Goal: Navigation & Orientation: Find specific page/section

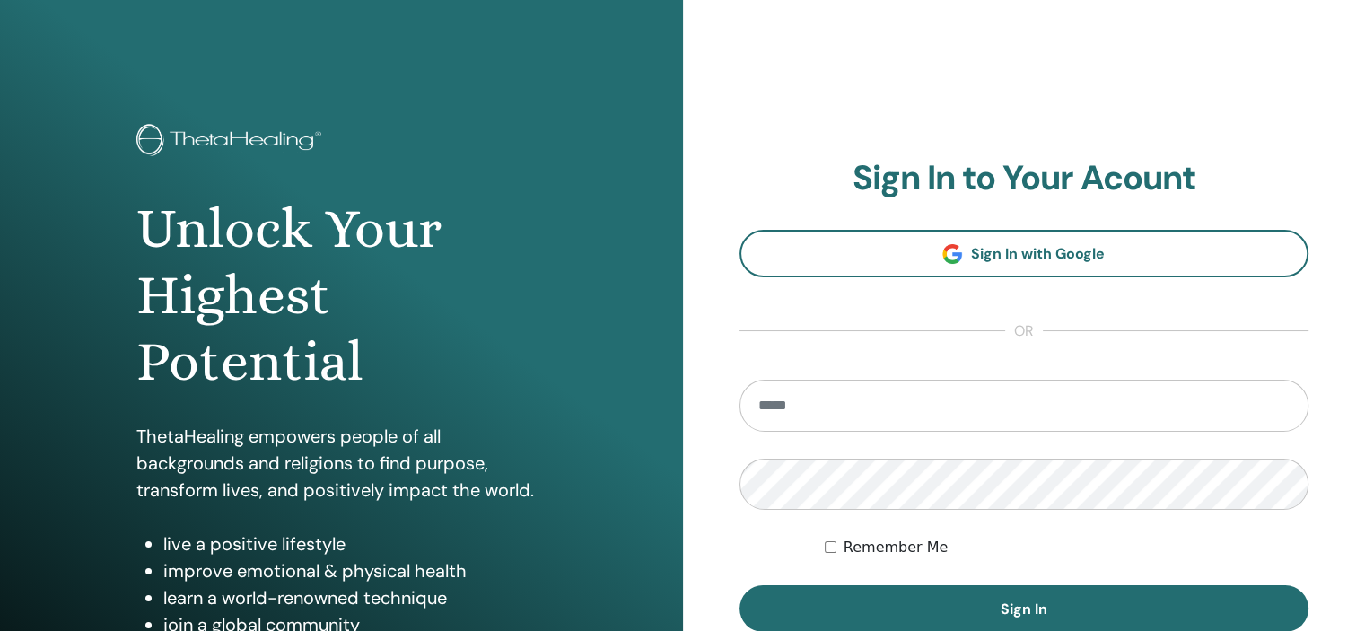
scroll to position [90, 0]
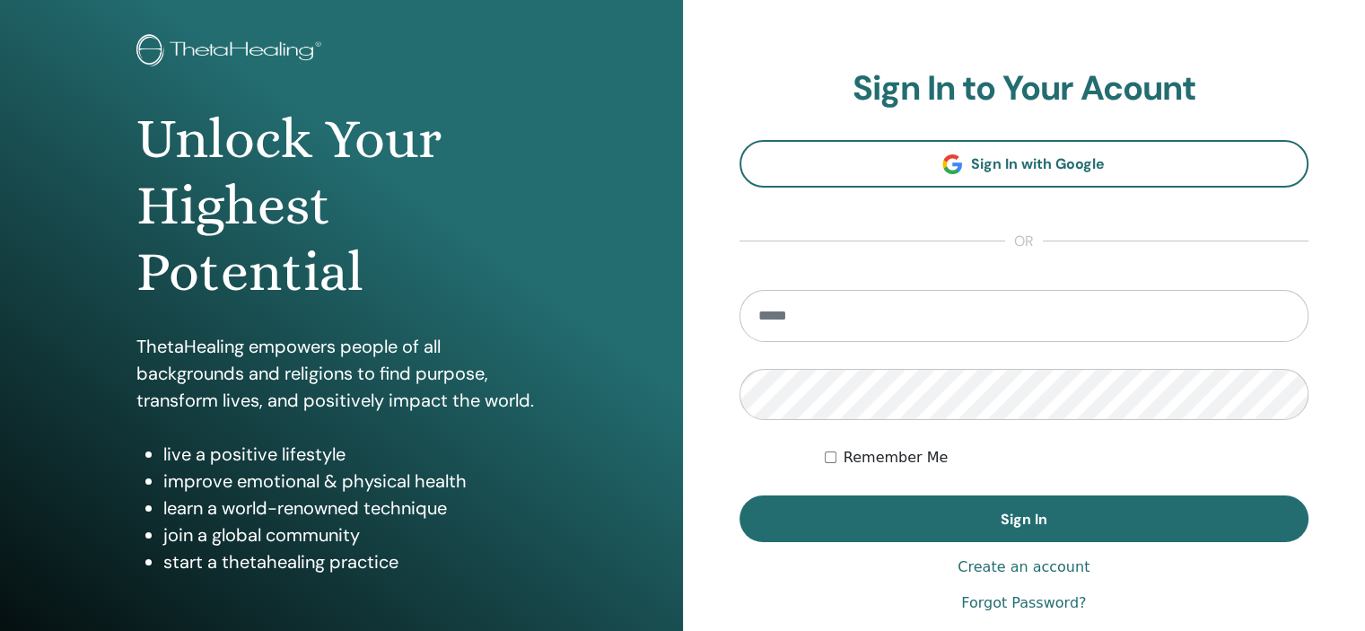
type input "**********"
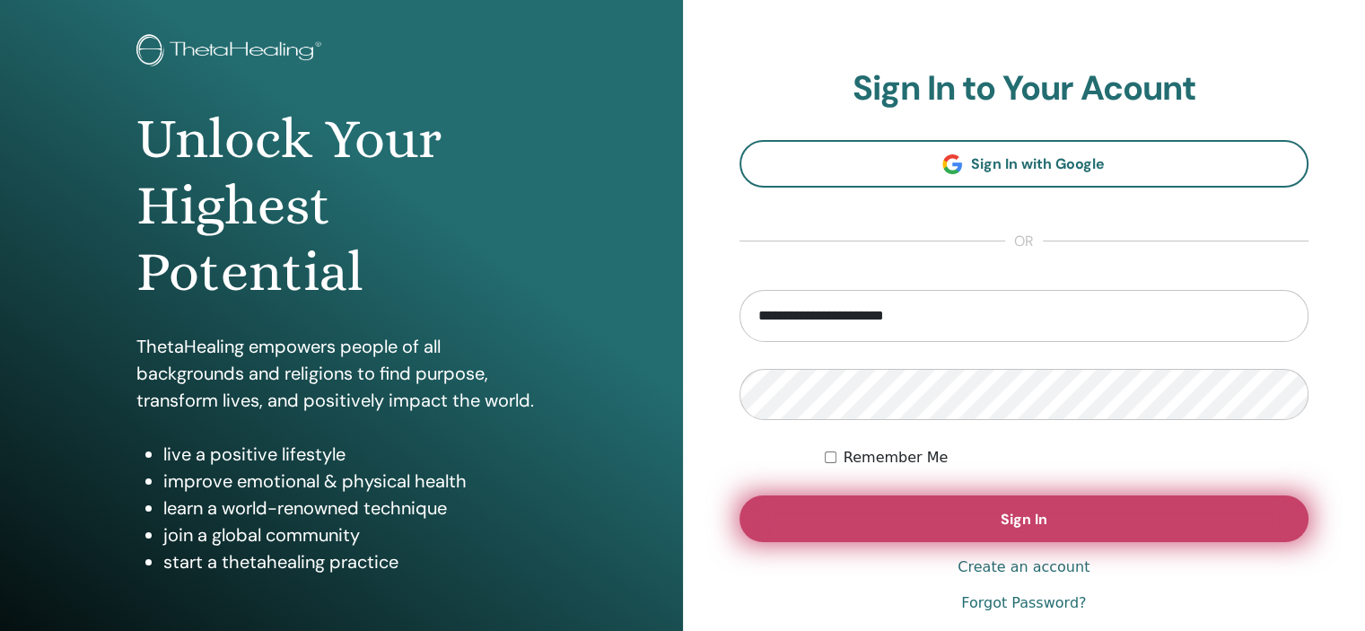
click at [870, 519] on button "Sign In" at bounding box center [1025, 519] width 570 height 47
click at [1095, 522] on button "Sign In" at bounding box center [1025, 519] width 570 height 47
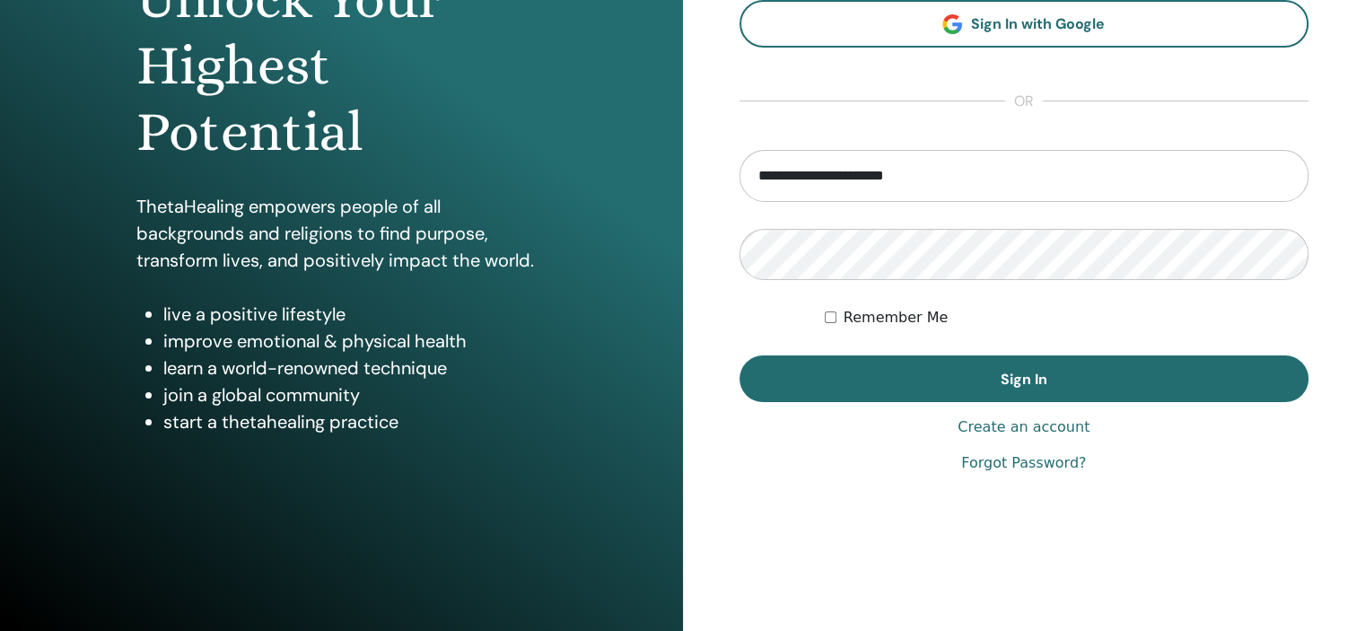
scroll to position [0, 0]
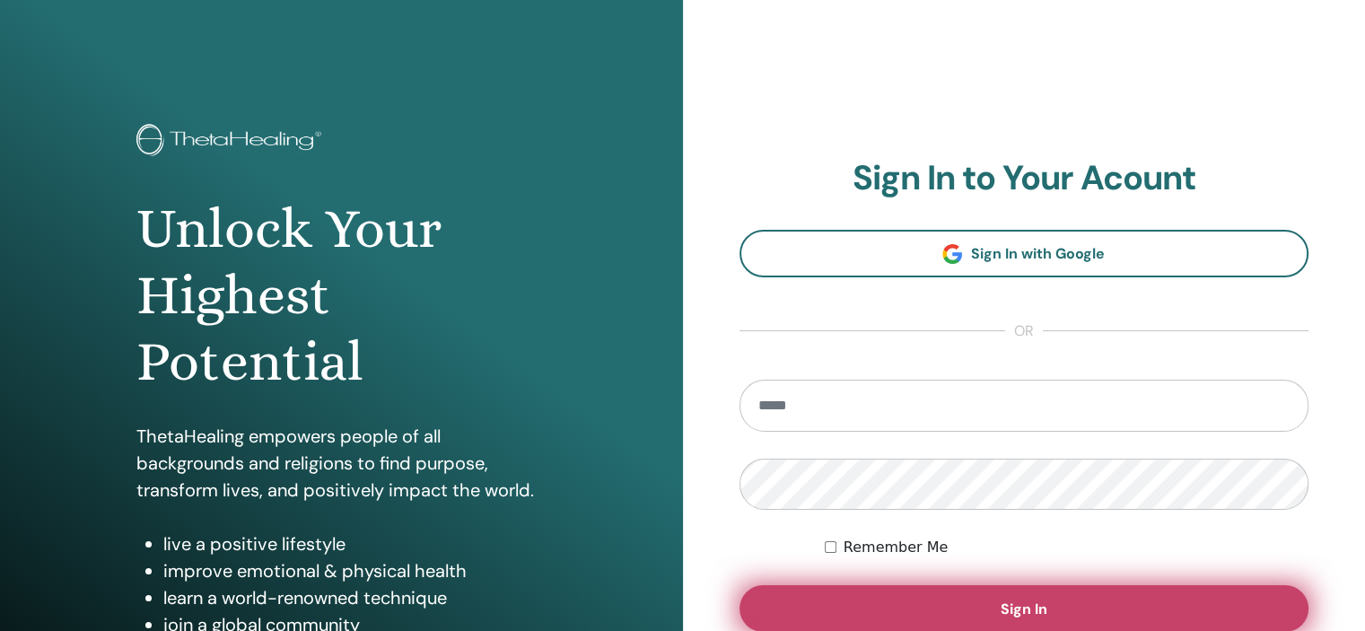
type input "**********"
click at [961, 596] on button "Sign In" at bounding box center [1025, 608] width 570 height 47
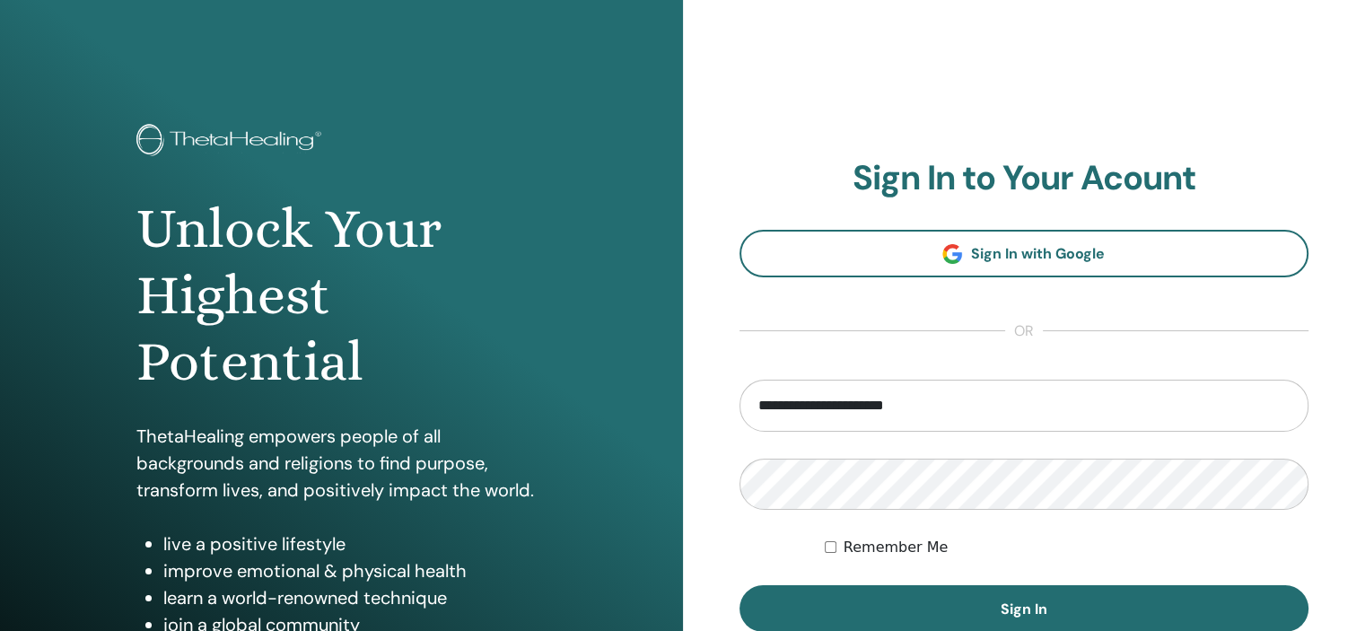
scroll to position [90, 0]
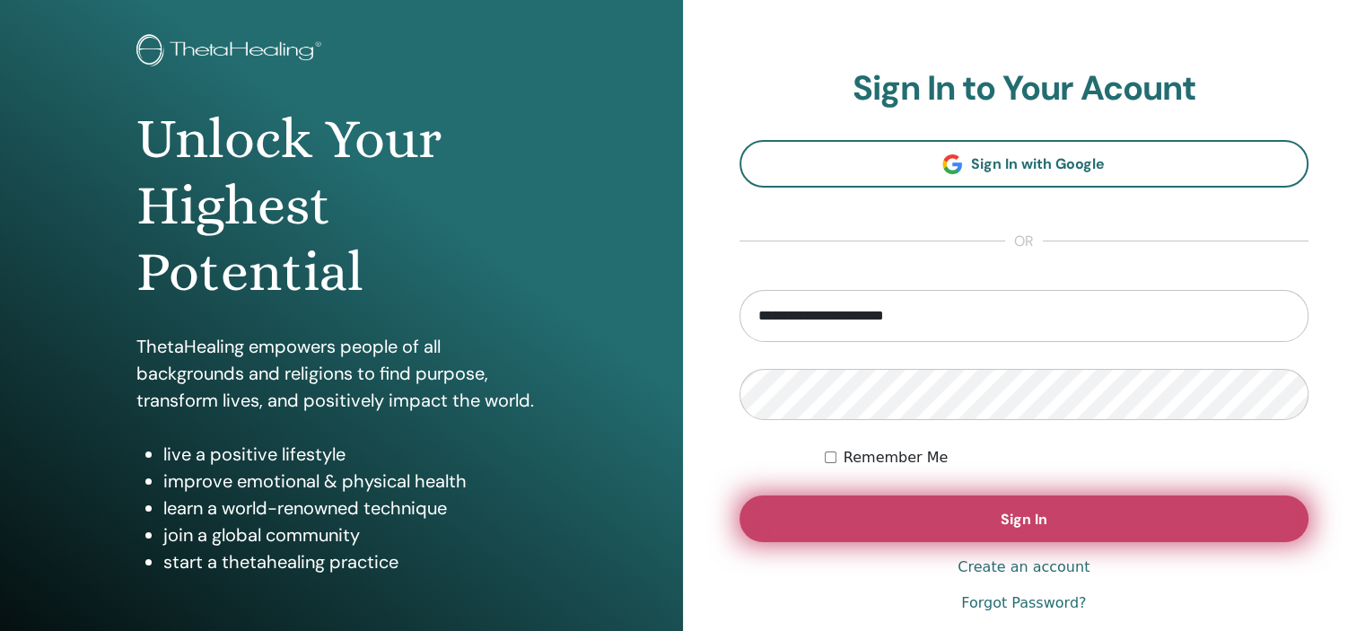
click at [1013, 522] on span "Sign In" at bounding box center [1024, 519] width 47 height 19
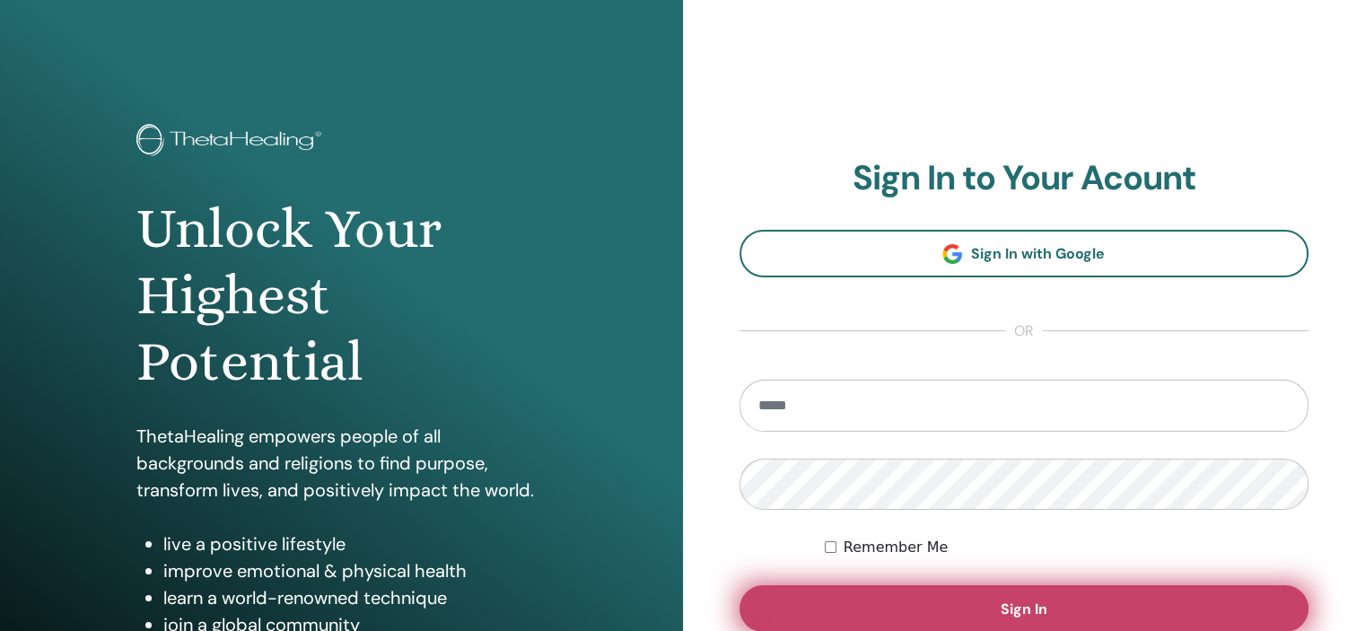
type input "**********"
click at [914, 617] on button "Sign In" at bounding box center [1025, 608] width 570 height 47
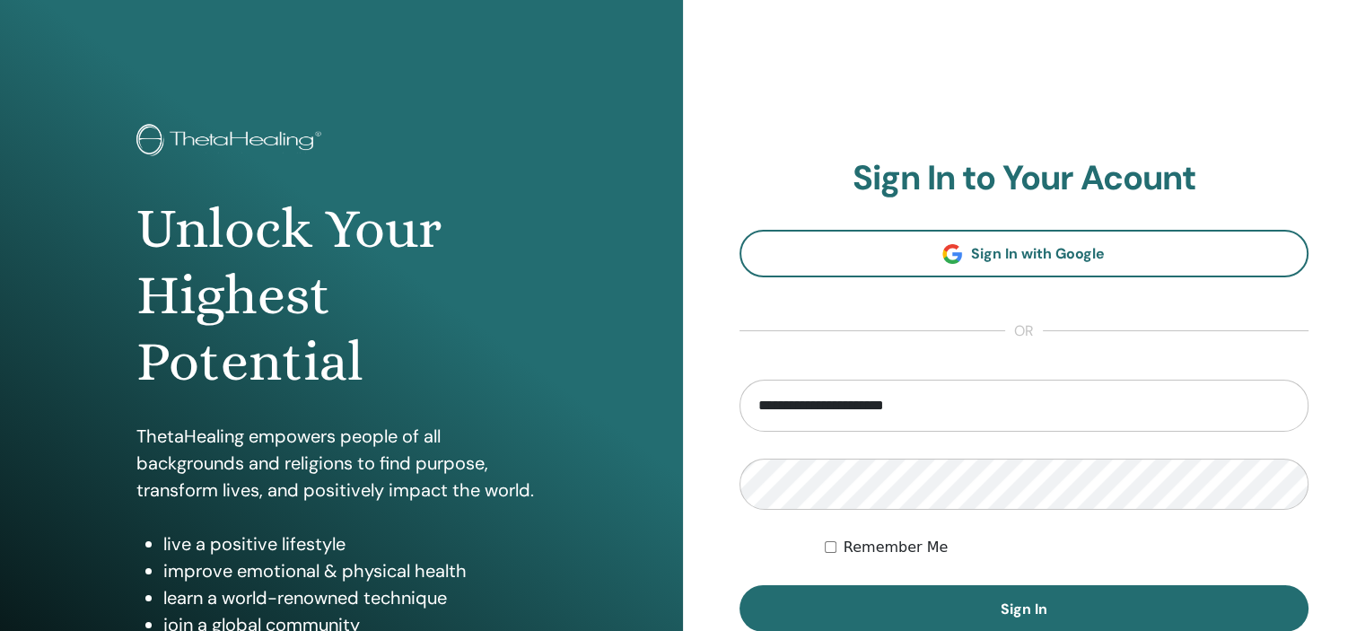
scroll to position [180, 0]
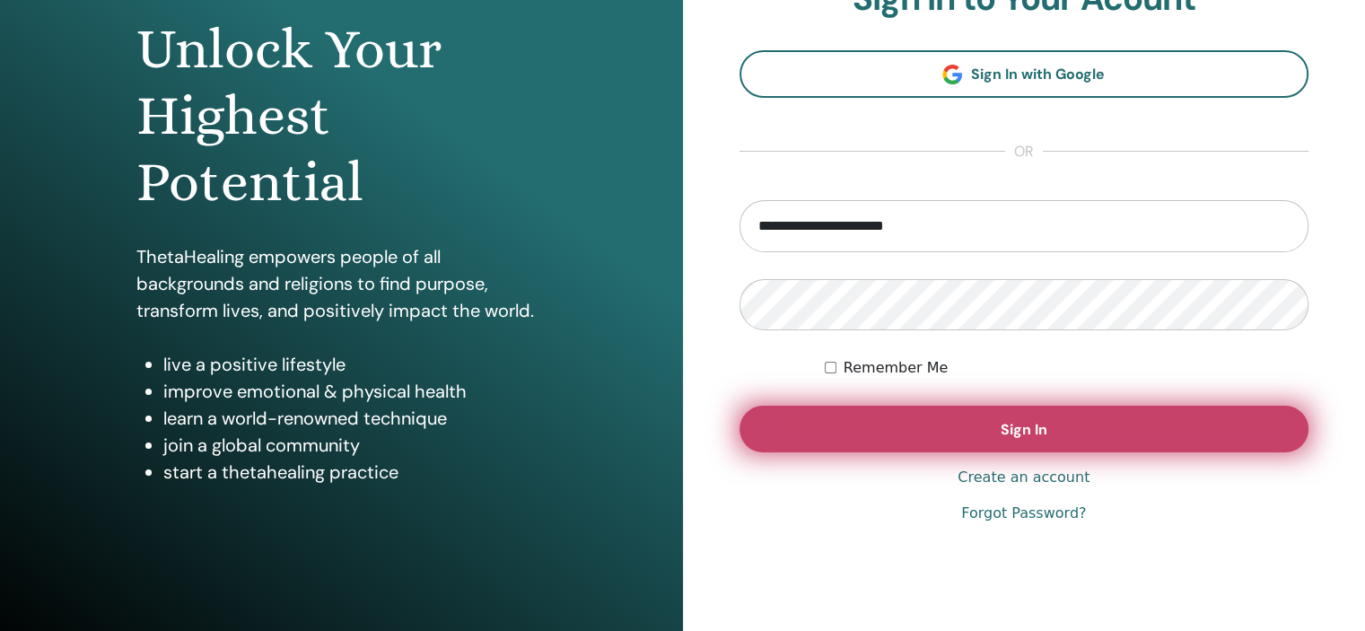
click at [934, 430] on button "Sign In" at bounding box center [1025, 429] width 570 height 47
click at [1041, 434] on span "Sign In" at bounding box center [1024, 429] width 47 height 19
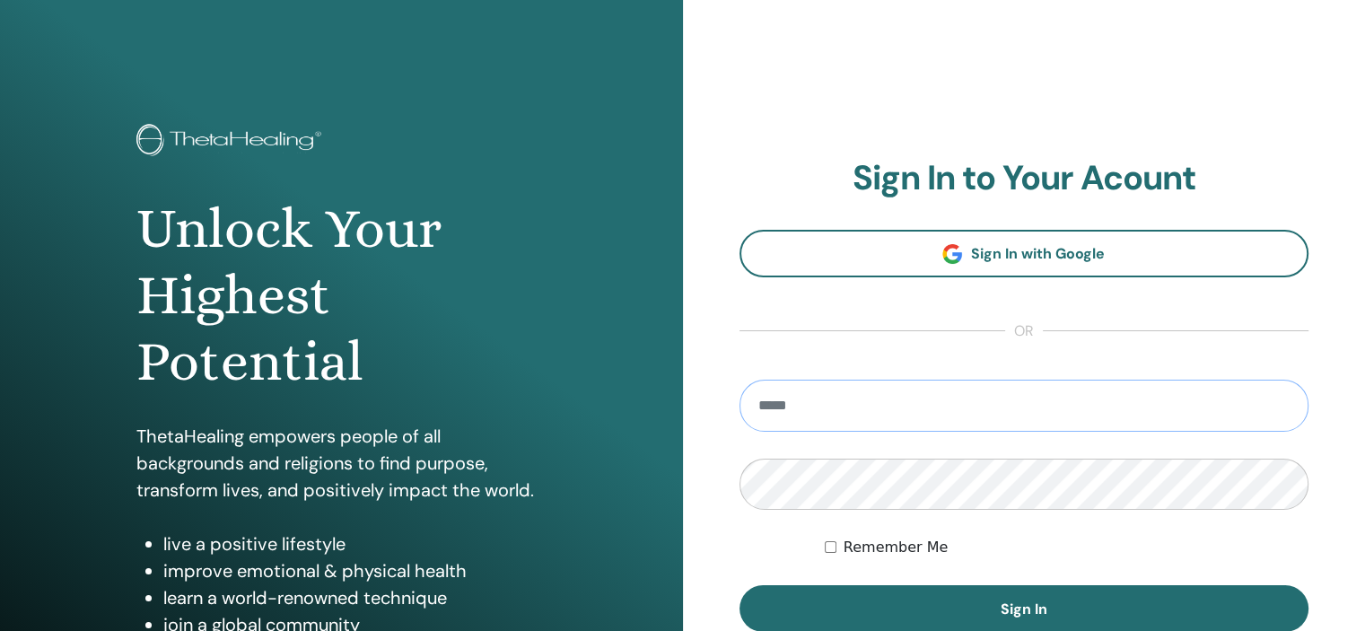
type input "**********"
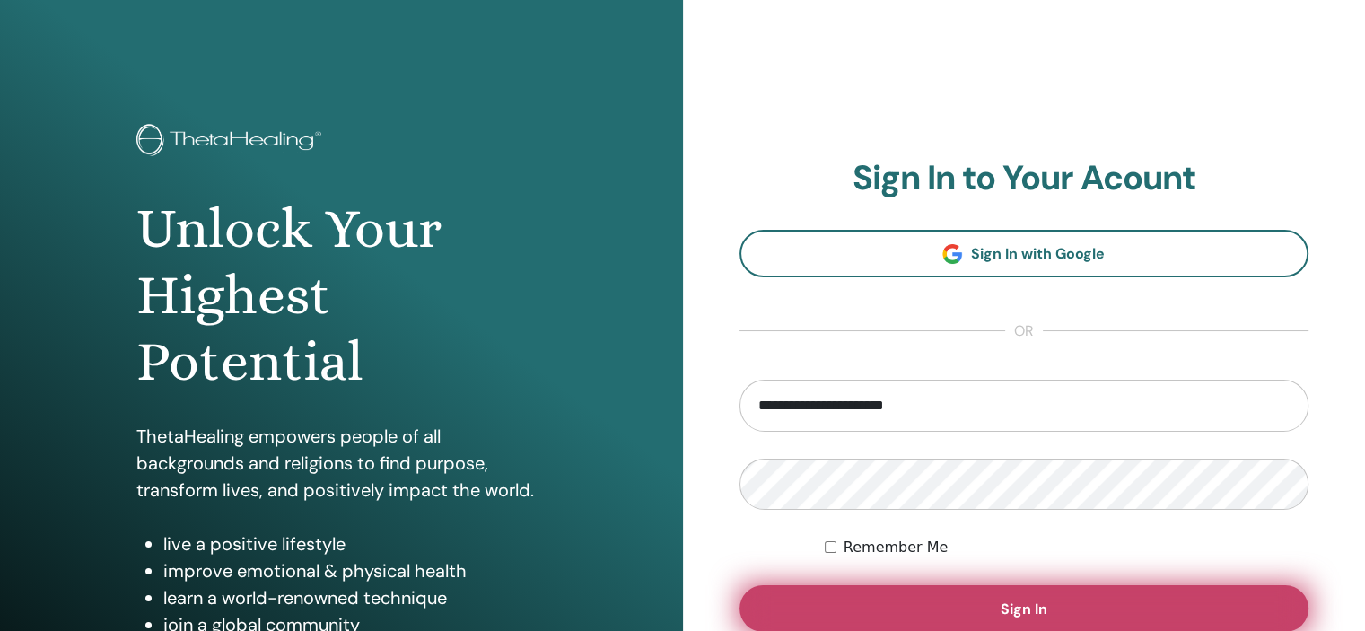
click at [895, 617] on button "Sign In" at bounding box center [1025, 608] width 570 height 47
click at [1119, 624] on button "Sign In" at bounding box center [1025, 608] width 570 height 47
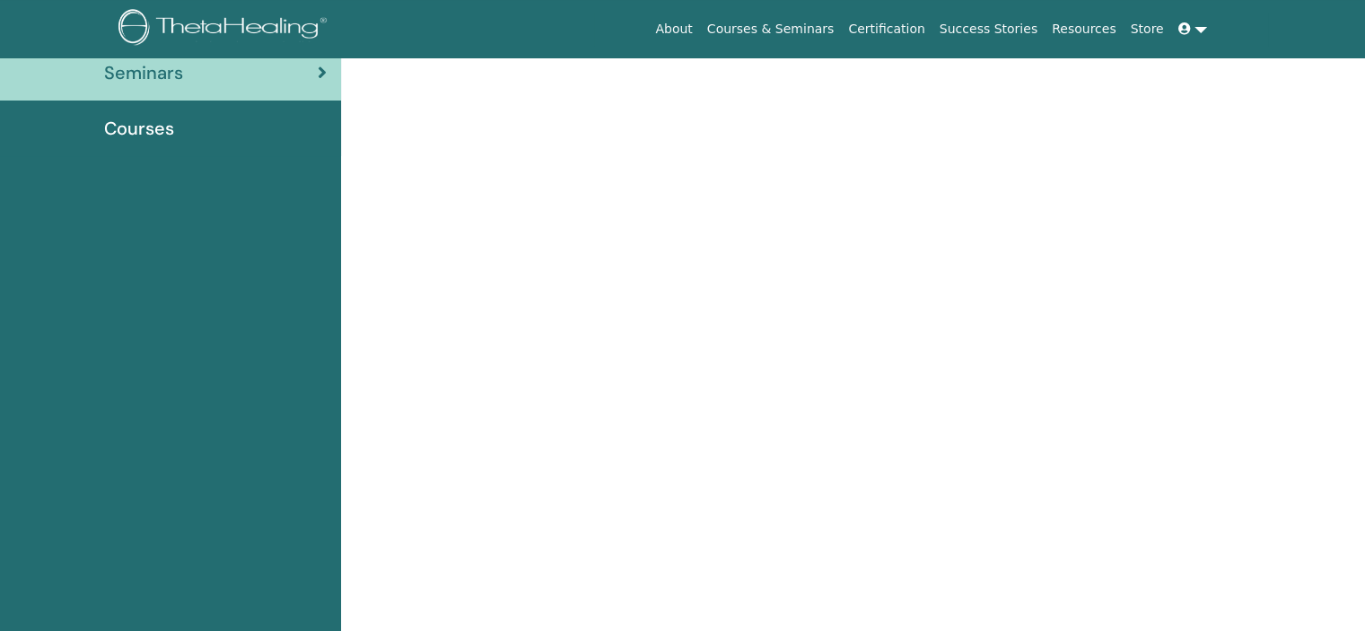
scroll to position [62, 0]
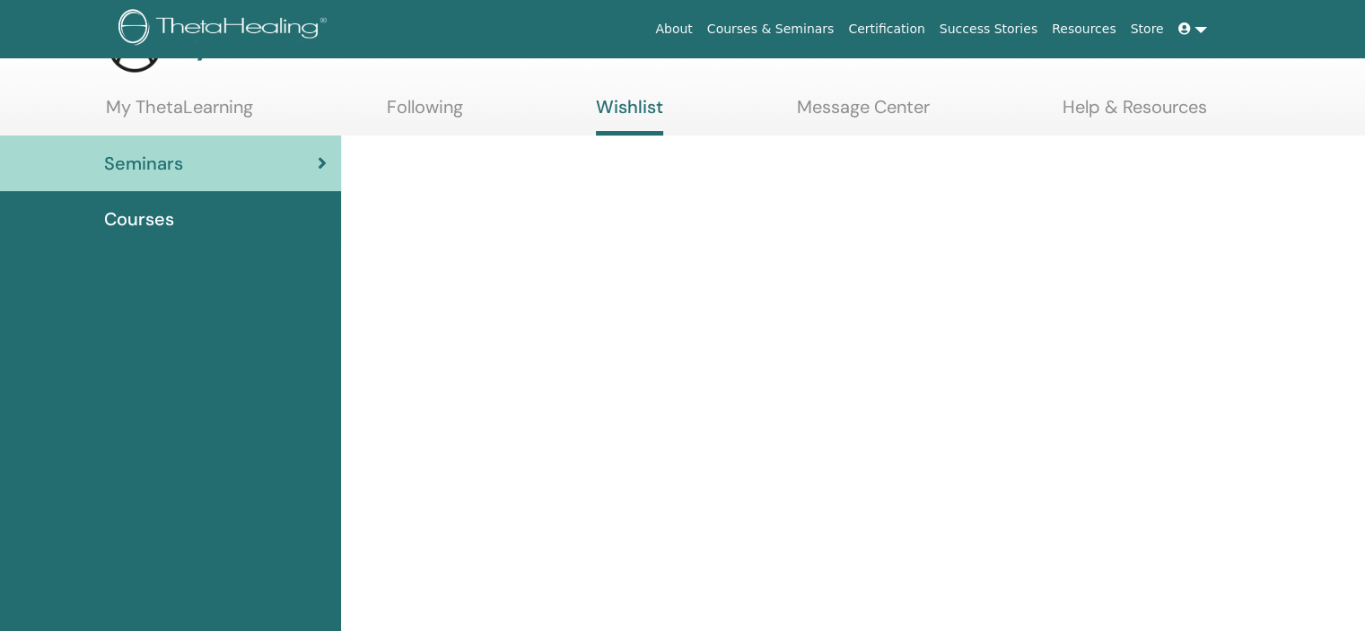
click at [166, 220] on span "Courses" at bounding box center [139, 219] width 70 height 27
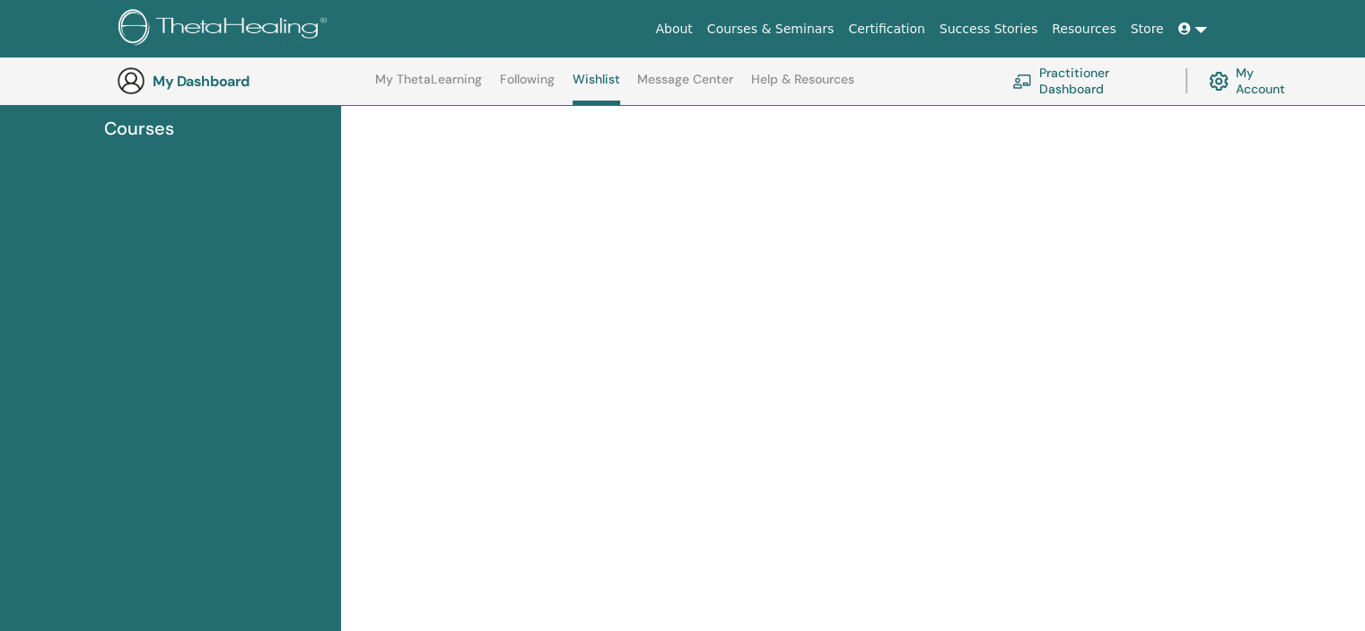
scroll to position [0, 0]
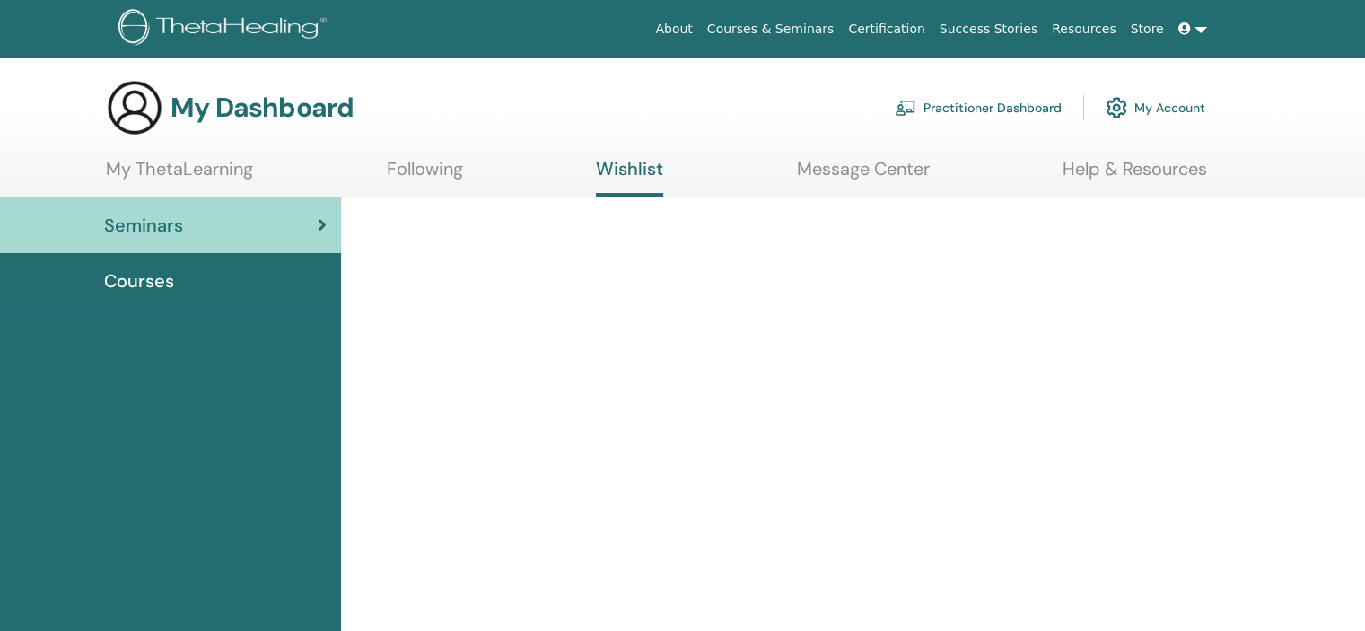
click at [422, 170] on link "Following" at bounding box center [425, 175] width 76 height 35
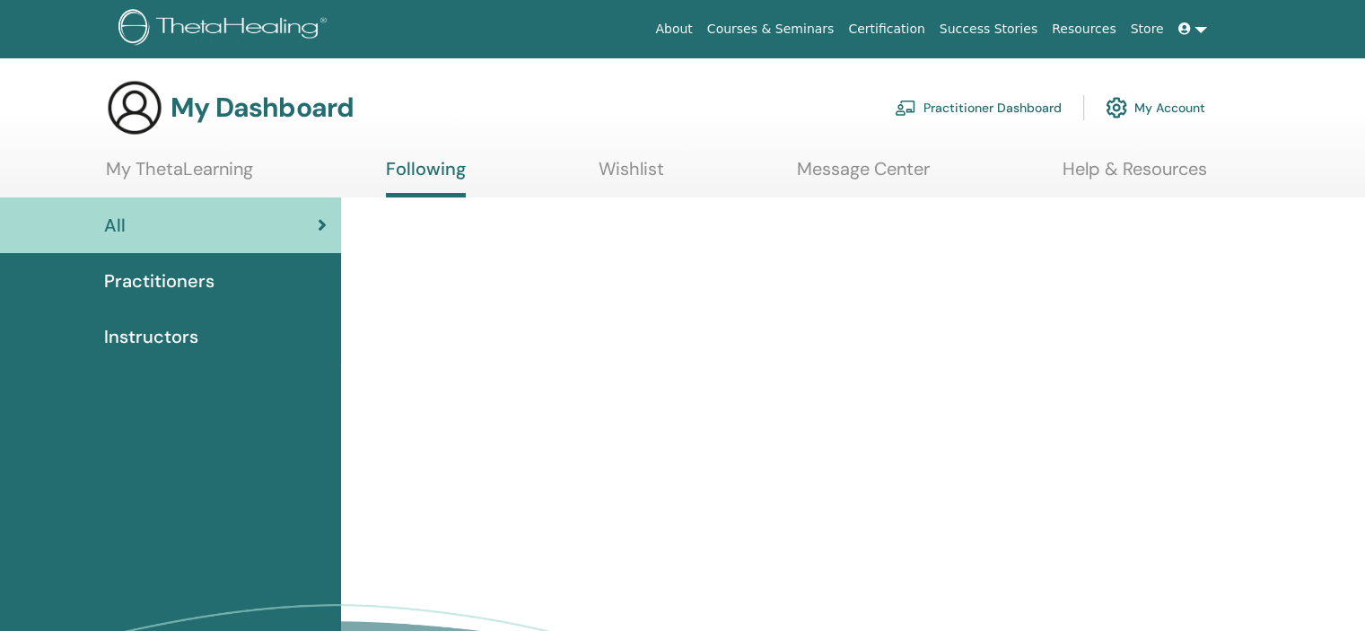
click at [214, 274] on div "Practitioners" at bounding box center [170, 281] width 312 height 27
click at [172, 334] on span "Instructors" at bounding box center [151, 336] width 94 height 27
click at [172, 333] on span "Instructors" at bounding box center [151, 336] width 94 height 27
click at [970, 108] on link "Practitioner Dashboard" at bounding box center [978, 107] width 167 height 39
click at [1167, 107] on link "My Account" at bounding box center [1156, 107] width 100 height 39
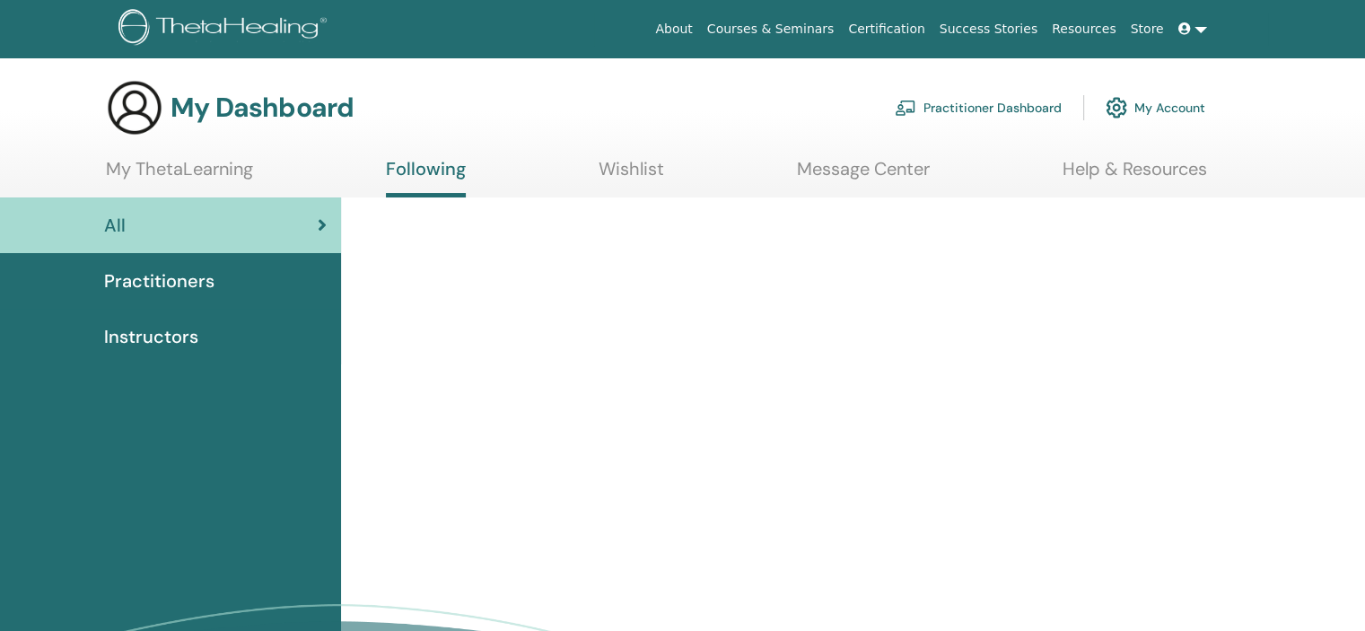
click at [919, 24] on link "Certification" at bounding box center [886, 29] width 91 height 33
